Goal: Transaction & Acquisition: Download file/media

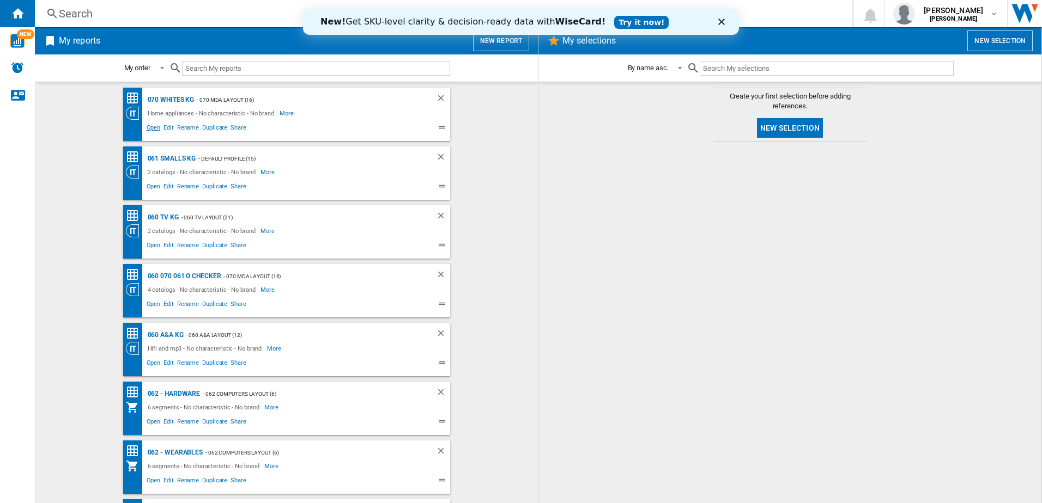
click at [150, 130] on span "Open" at bounding box center [153, 129] width 17 height 13
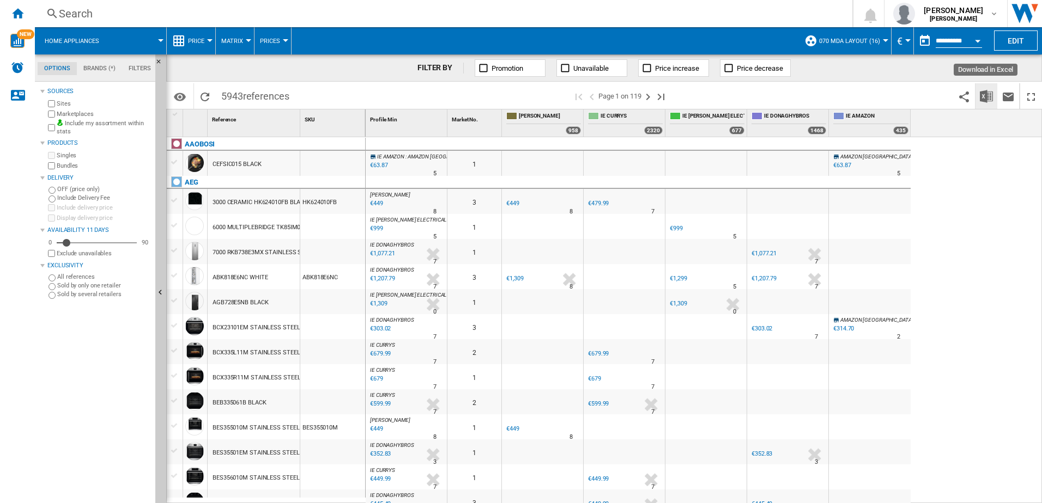
click at [990, 96] on img "Download in Excel" at bounding box center [986, 96] width 13 height 13
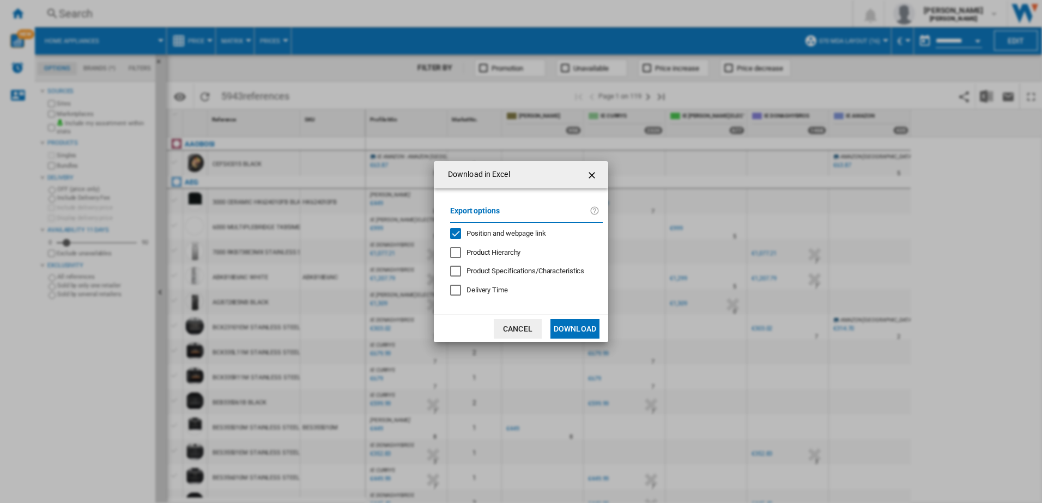
click at [567, 324] on button "Download" at bounding box center [574, 329] width 49 height 20
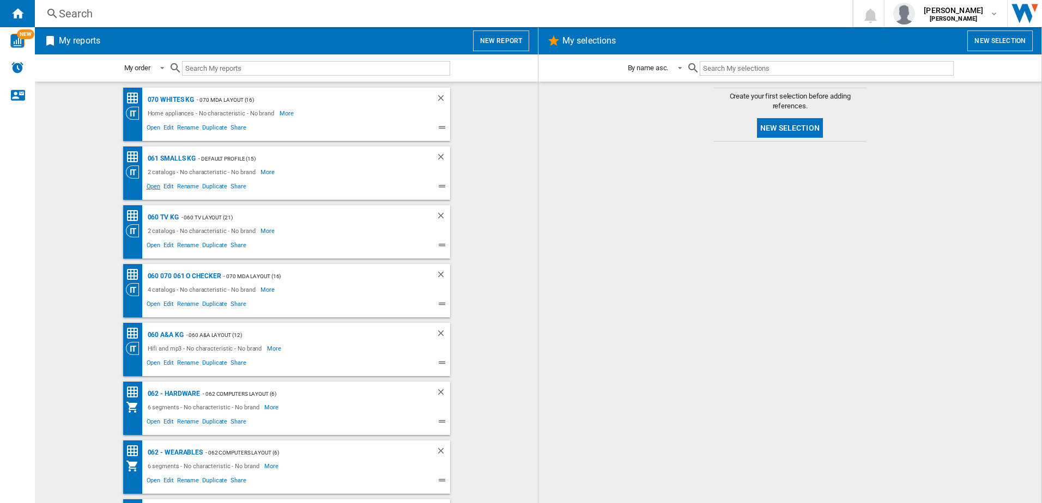
click at [149, 184] on span "Open" at bounding box center [153, 187] width 17 height 13
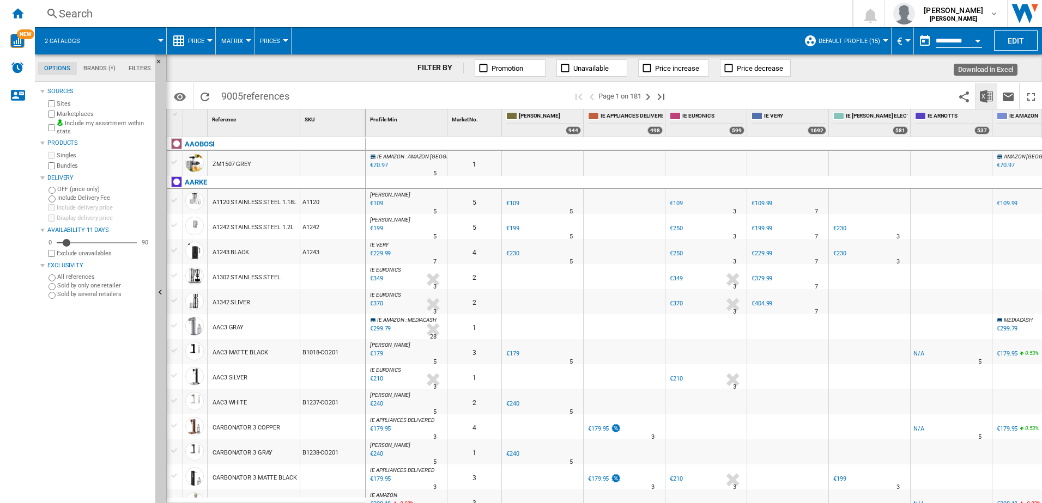
click at [979, 101] on button "Download in Excel" at bounding box center [986, 96] width 22 height 26
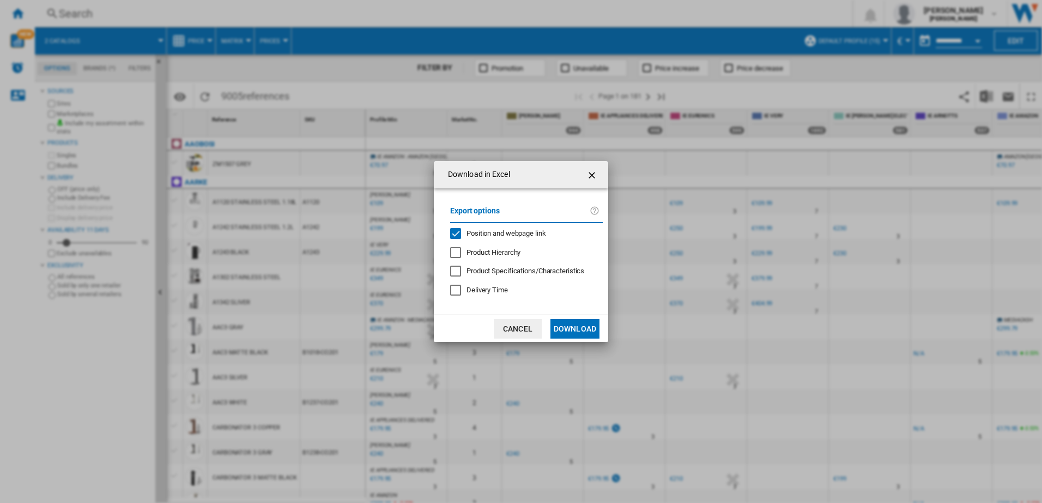
click at [570, 329] on button "Download" at bounding box center [574, 329] width 49 height 20
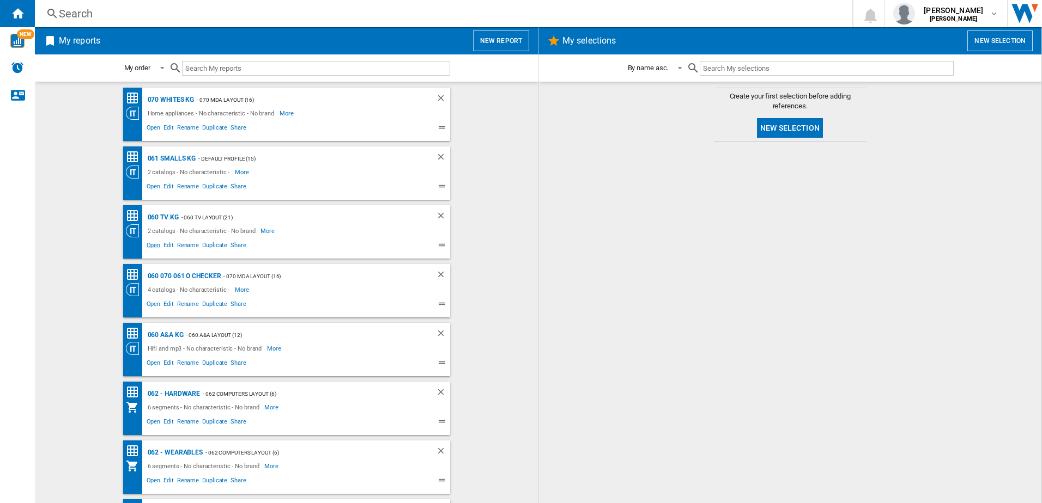
click at [150, 244] on span "Open" at bounding box center [153, 246] width 17 height 13
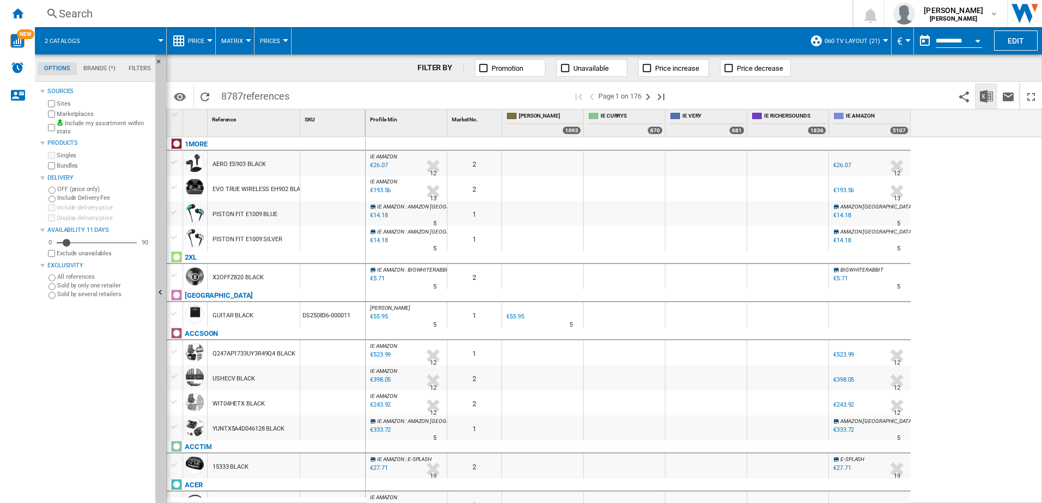
click at [989, 98] on img "Download in Excel" at bounding box center [986, 96] width 13 height 13
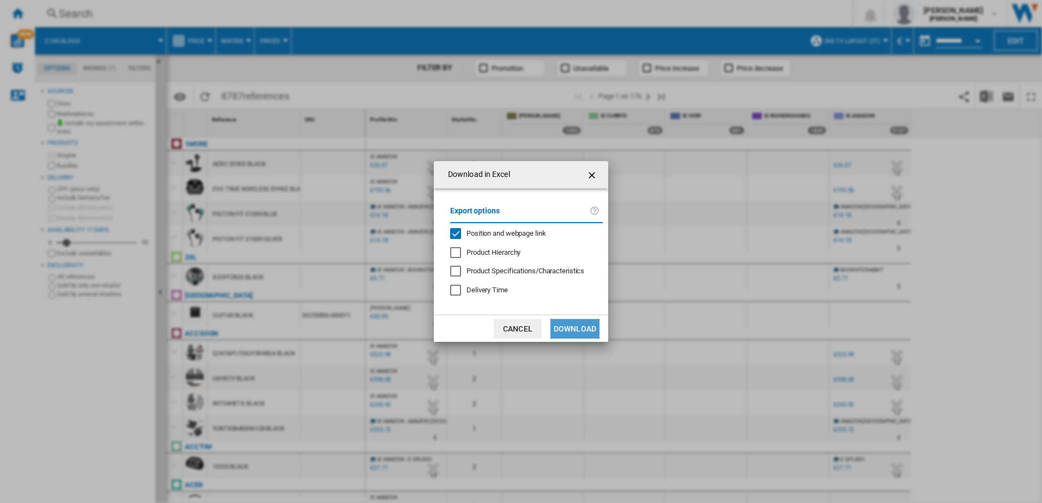
click at [580, 332] on button "Download" at bounding box center [574, 329] width 49 height 20
